Goal: Information Seeking & Learning: Learn about a topic

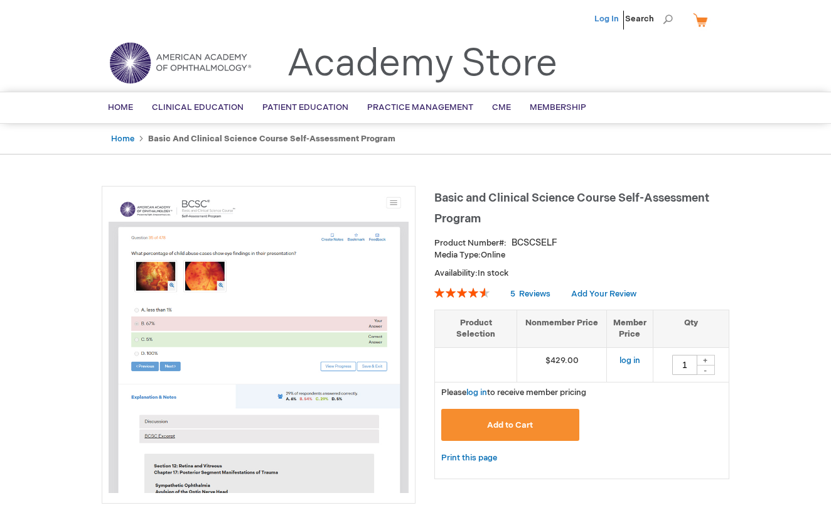
click at [611, 16] on link "Log In" at bounding box center [607, 19] width 24 height 10
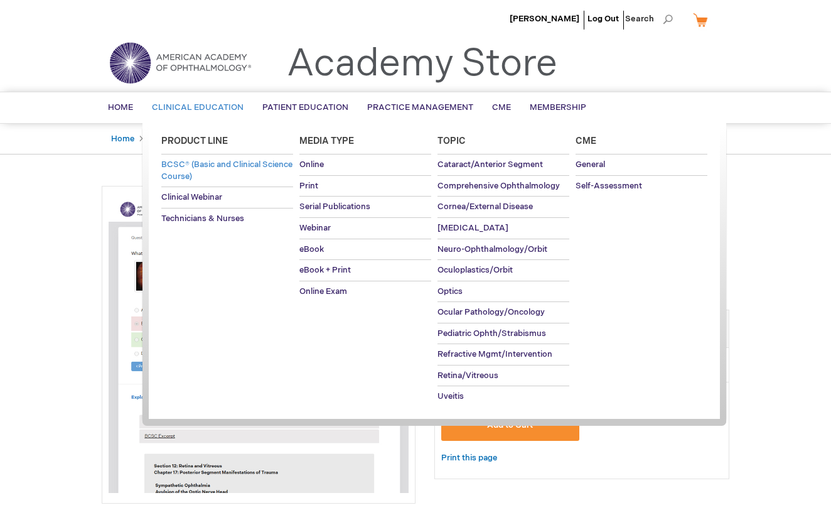
click at [235, 175] on link "BCSC® (Basic and Clinical Science Course)" at bounding box center [227, 170] width 132 height 32
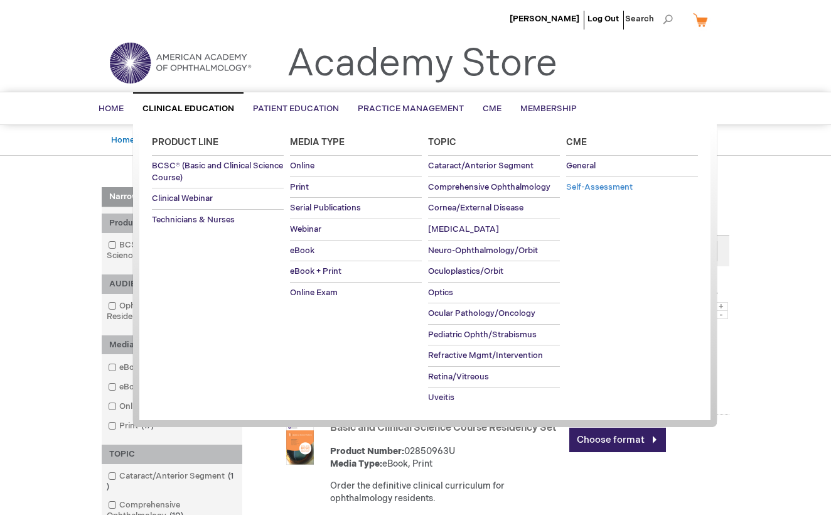
click at [613, 185] on span "Self-Assessment" at bounding box center [599, 187] width 67 height 10
